Goal: Task Accomplishment & Management: Use online tool/utility

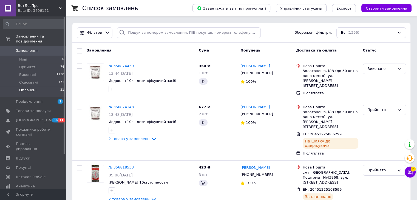
click at [28, 88] on span "Оплачені" at bounding box center [27, 90] width 17 height 5
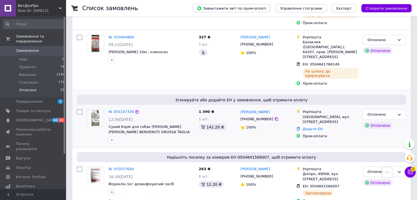
scroll to position [1117, 0]
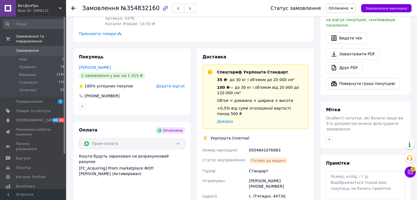
scroll to position [164, 0]
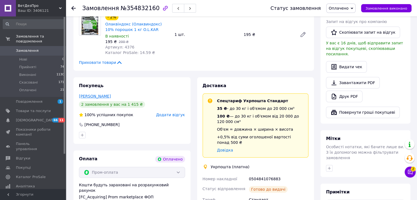
click at [99, 94] on link "Шевчук Роман" at bounding box center [95, 96] width 32 height 4
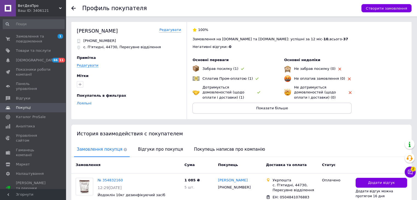
scroll to position [82, 0]
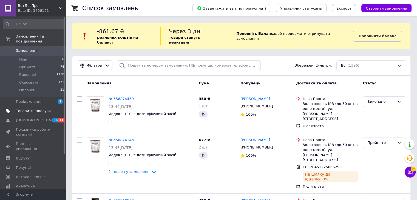
click at [39, 109] on span "Товари та послуги" at bounding box center [33, 111] width 35 height 5
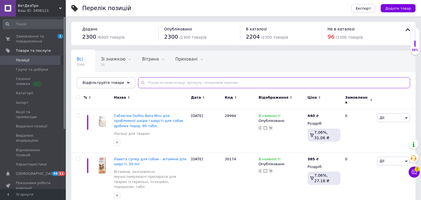
click at [147, 81] on input "text" at bounding box center [274, 82] width 272 height 11
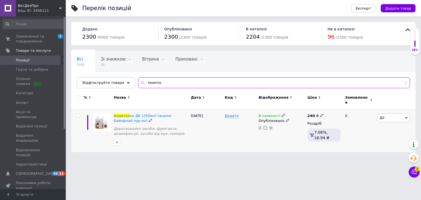
type input "інсектоз"
click at [399, 113] on span "Дії" at bounding box center [393, 117] width 33 height 9
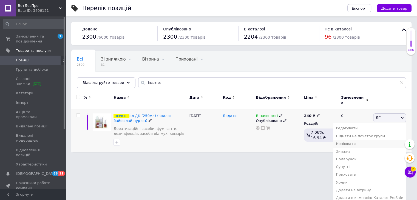
click at [366, 141] on li "Копіювати" at bounding box center [369, 144] width 73 height 8
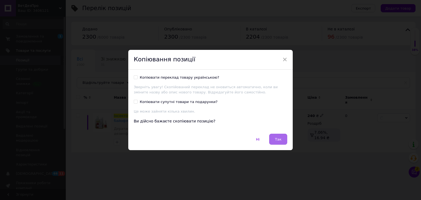
click at [274, 138] on button "Так" at bounding box center [278, 139] width 18 height 11
